Goal: Contribute content: Add original content to the website for others to see

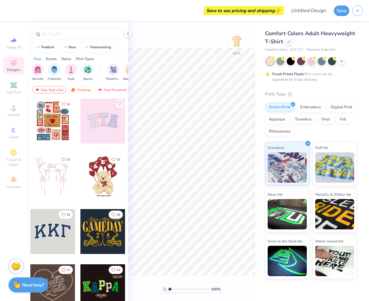
click at [171, 26] on div "100 % Back" at bounding box center [191, 161] width 127 height 279
click at [128, 33] on icon at bounding box center [127, 33] width 5 height 5
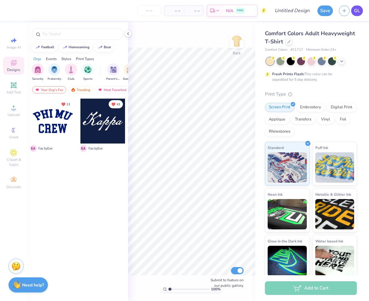
click at [356, 10] on span "GL" at bounding box center [357, 10] width 6 height 7
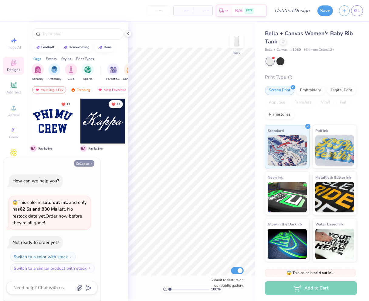
click at [86, 161] on button "Collapse" at bounding box center [84, 163] width 20 height 6
type textarea "x"
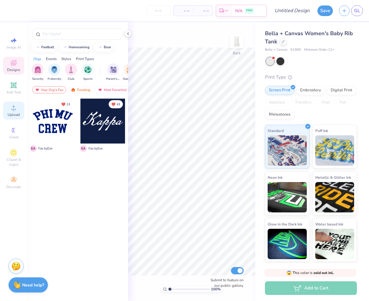
click at [12, 111] on div "Upload" at bounding box center [13, 111] width 21 height 18
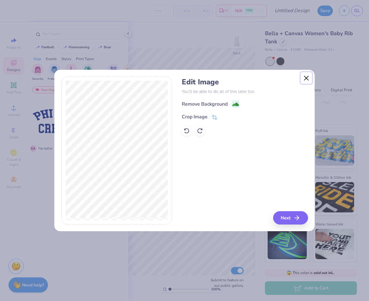
click at [306, 76] on button "Close" at bounding box center [306, 78] width 12 height 12
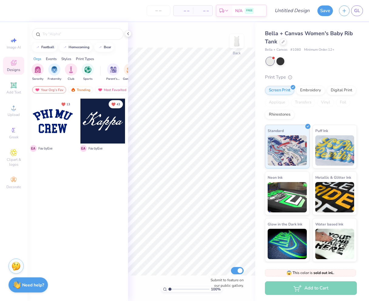
click at [175, 25] on div "100 % Back Submit to feature on our public gallery." at bounding box center [191, 161] width 127 height 279
click at [129, 35] on icon at bounding box center [127, 33] width 5 height 5
